Goal: Find specific page/section: Find specific page/section

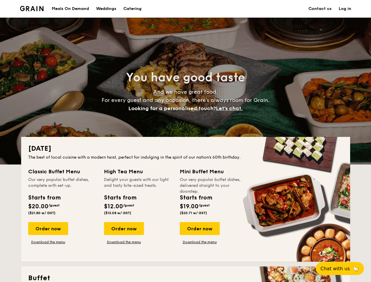
click at [185, 141] on div "[DATE] The best of local cuisine with a modern twist, perfect for indulging in …" at bounding box center [185, 199] width 329 height 125
click at [345, 9] on link "Log in" at bounding box center [345, 9] width 13 height 18
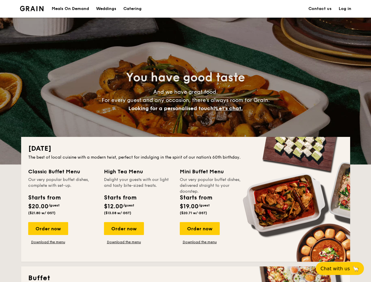
click at [231, 108] on span "Let's chat." at bounding box center [229, 108] width 27 height 6
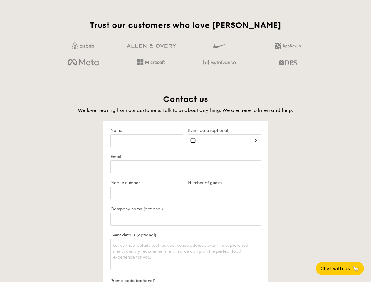
click at [199, 229] on form "Name Event date (optional) Email Mobile number Number of guests Company name (o…" at bounding box center [185, 222] width 164 height 203
click at [343, 268] on span "Chat with us" at bounding box center [334, 269] width 29 height 6
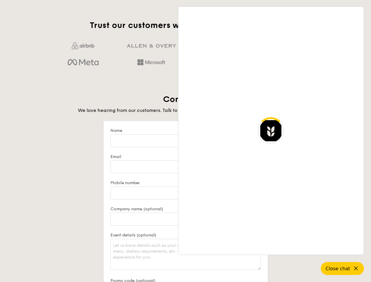
scroll to position [1138, 0]
